Goal: Information Seeking & Learning: Learn about a topic

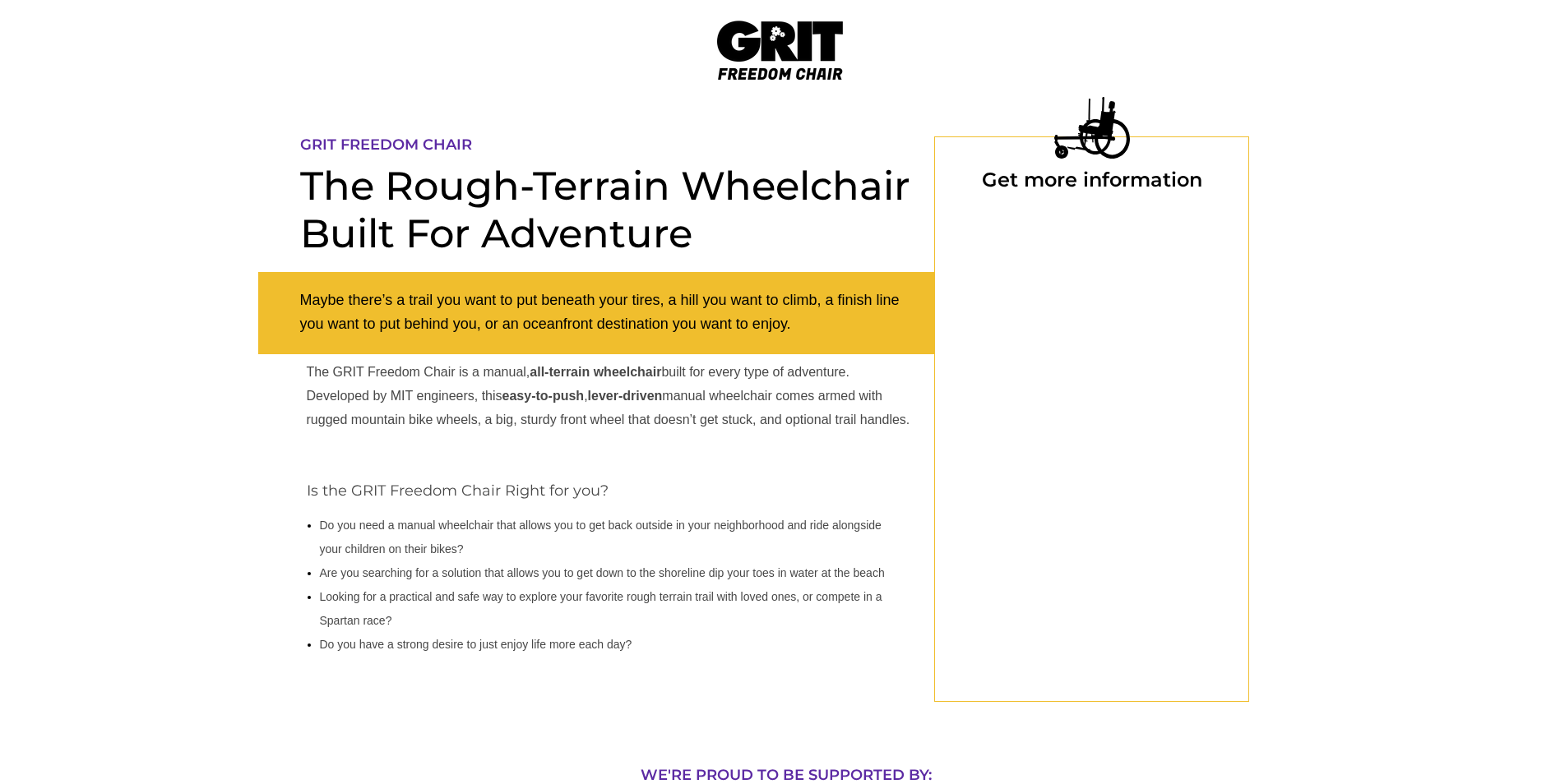
select select "US"
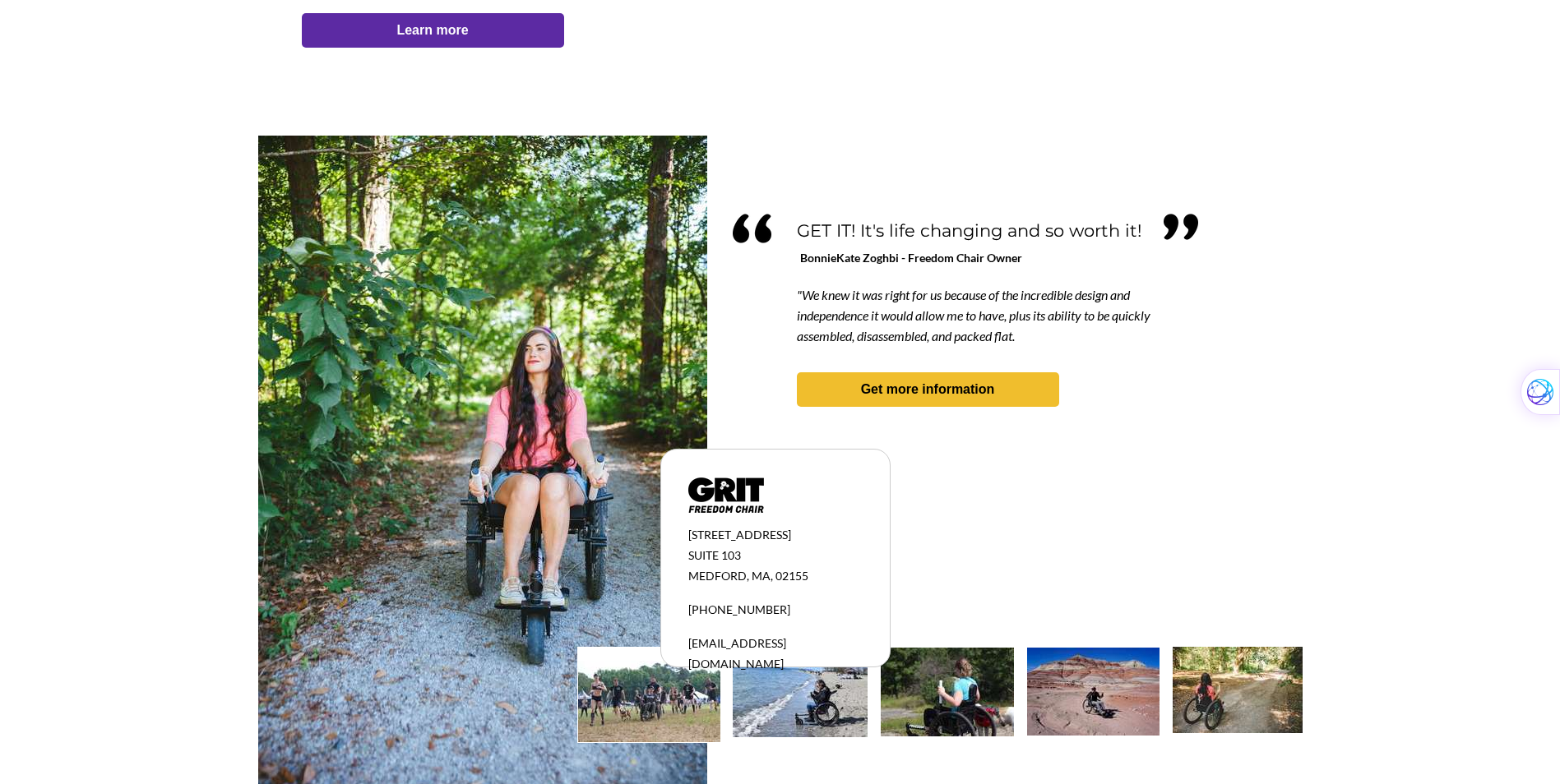
scroll to position [1352, 0]
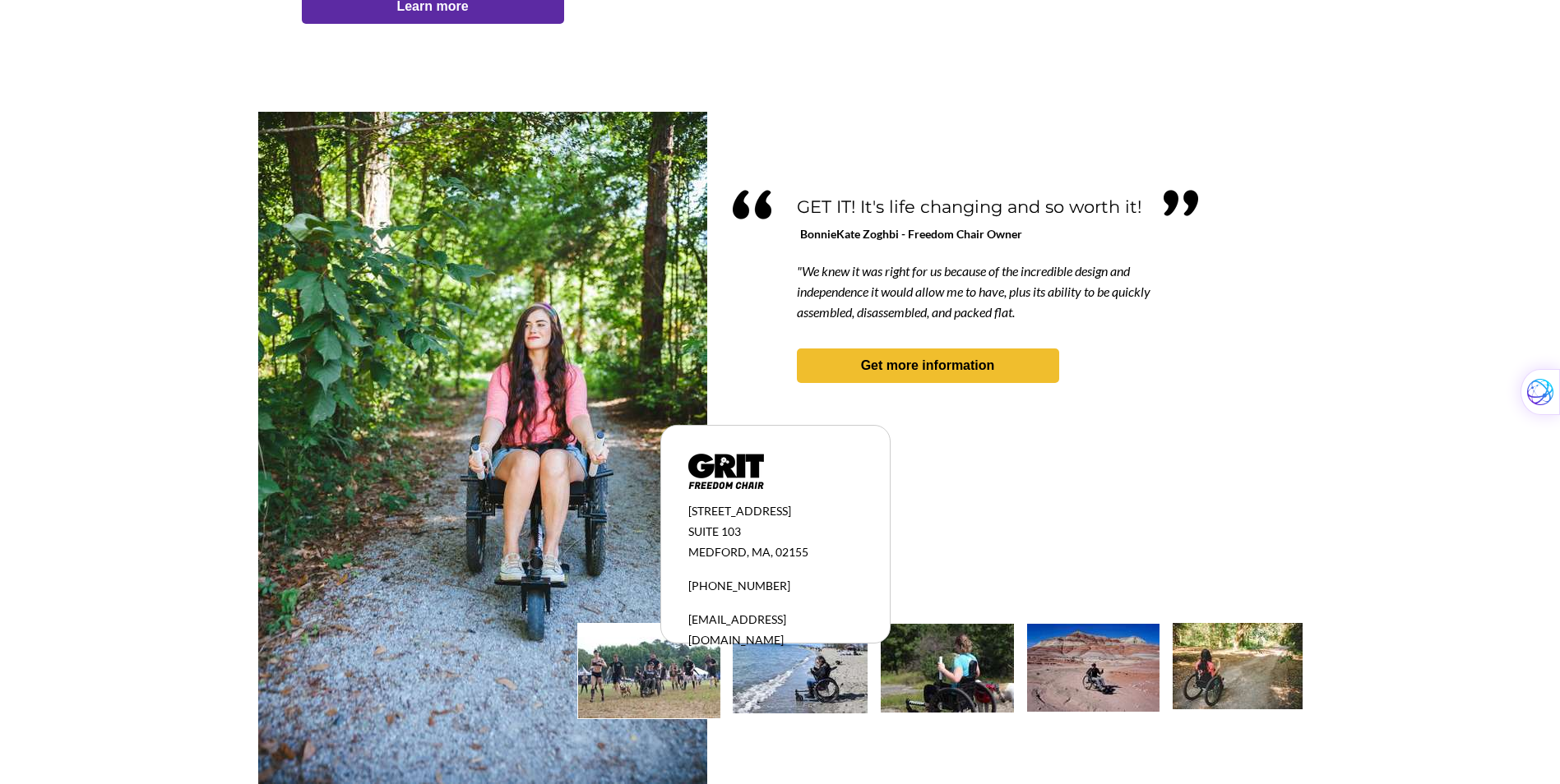
click at [814, 674] on img at bounding box center [799, 669] width 134 height 90
click at [824, 681] on img at bounding box center [799, 669] width 134 height 90
click at [976, 674] on img at bounding box center [948, 668] width 133 height 89
click at [1106, 668] on img at bounding box center [1093, 668] width 132 height 88
click at [914, 362] on strong "Get more information" at bounding box center [928, 365] width 134 height 14
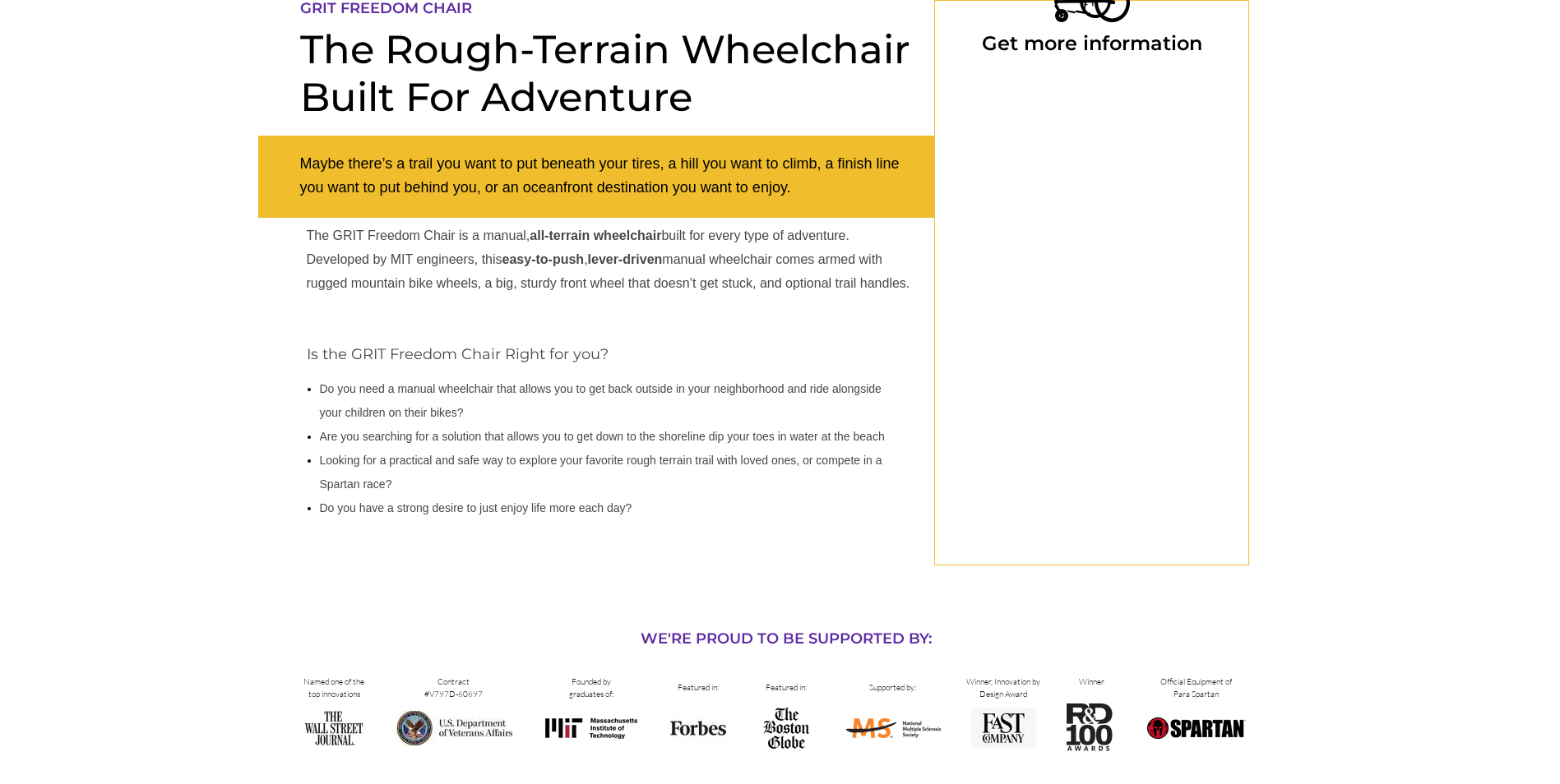
select select "US"
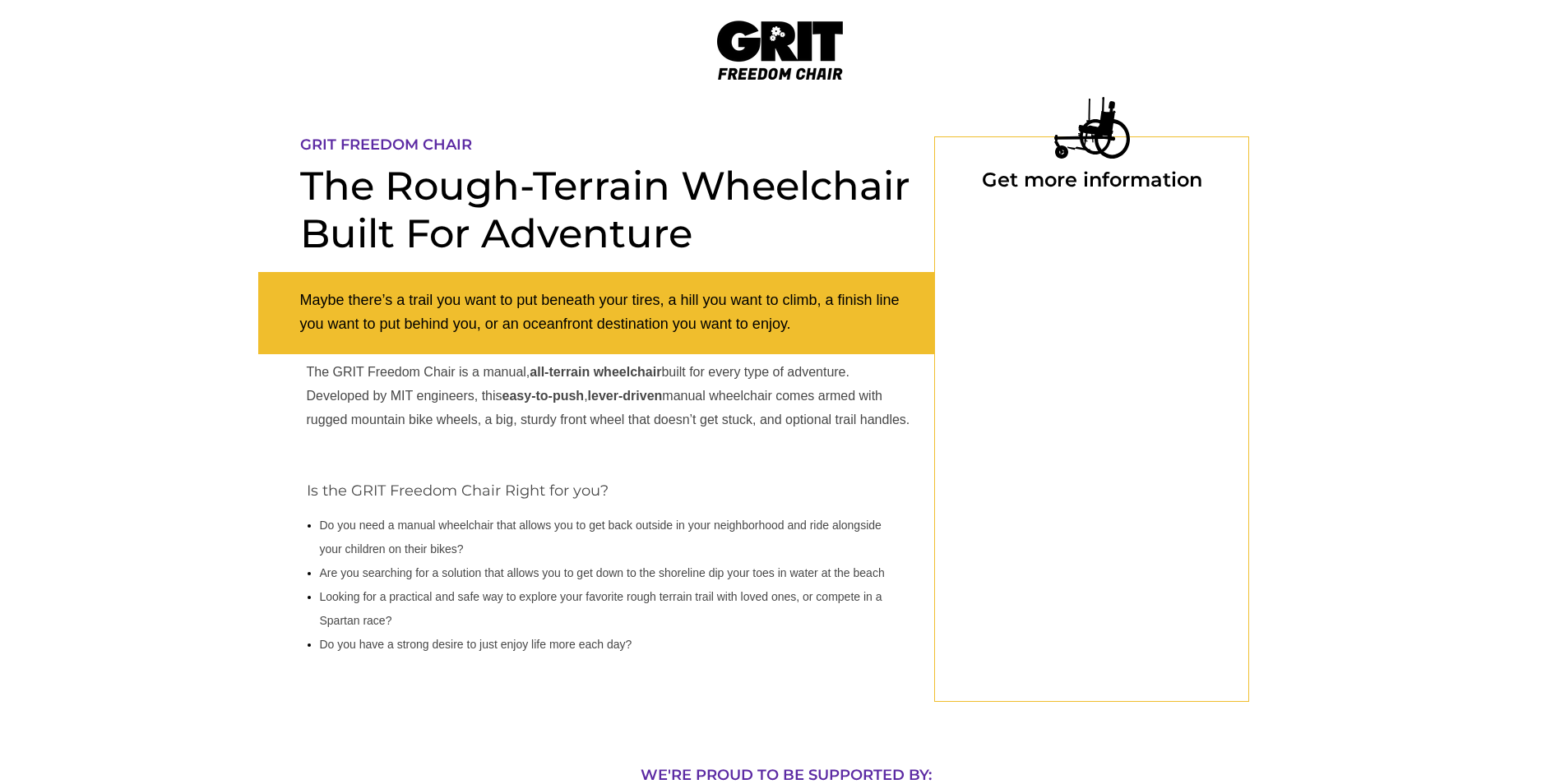
select select "US"
